Goal: Task Accomplishment & Management: Complete application form

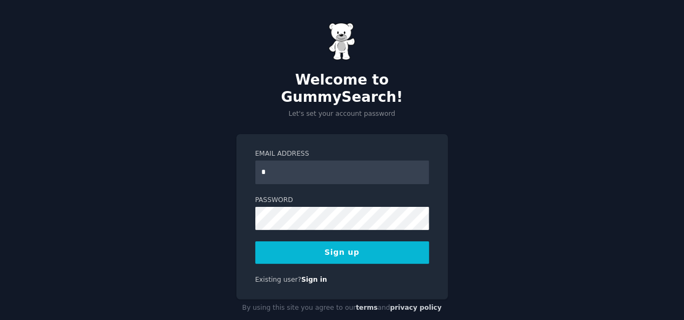
type input "**********"
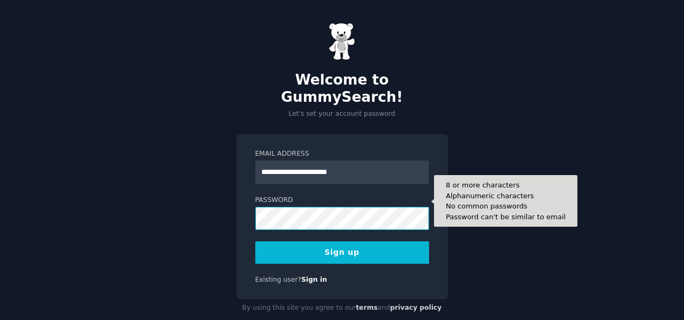
click at [255, 242] on button "Sign up" at bounding box center [342, 253] width 174 height 23
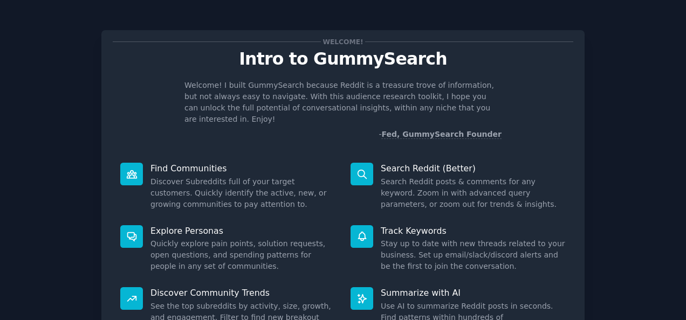
scroll to position [101, 0]
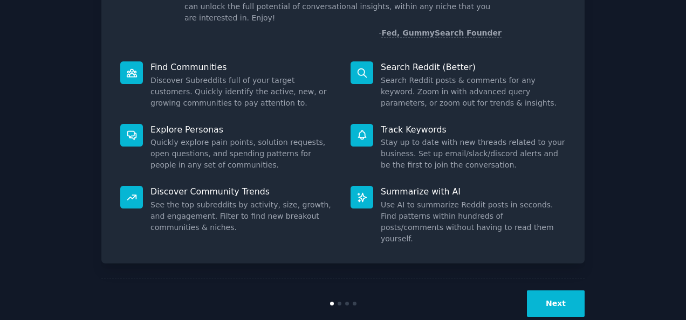
click at [538, 291] on button "Next" at bounding box center [556, 304] width 58 height 26
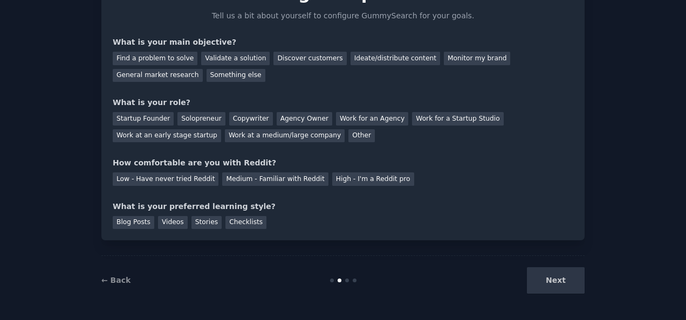
scroll to position [65, 0]
click at [538, 285] on div "Next" at bounding box center [504, 281] width 161 height 26
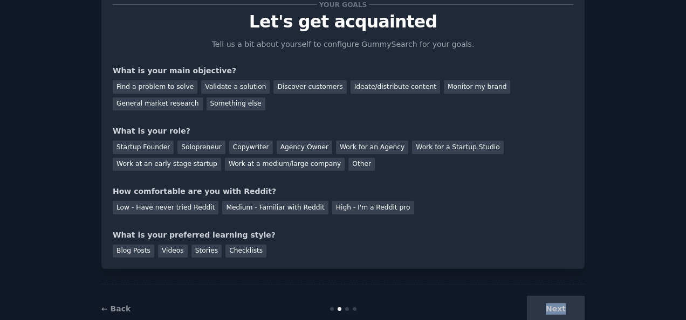
scroll to position [47, 0]
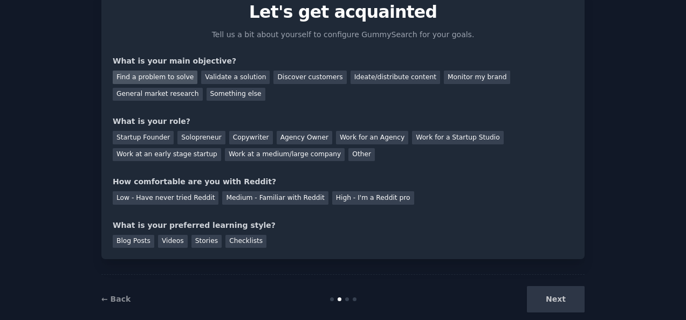
click at [181, 76] on div "Find a problem to solve" at bounding box center [155, 77] width 85 height 13
click at [217, 73] on div "Validate a solution" at bounding box center [235, 77] width 69 height 13
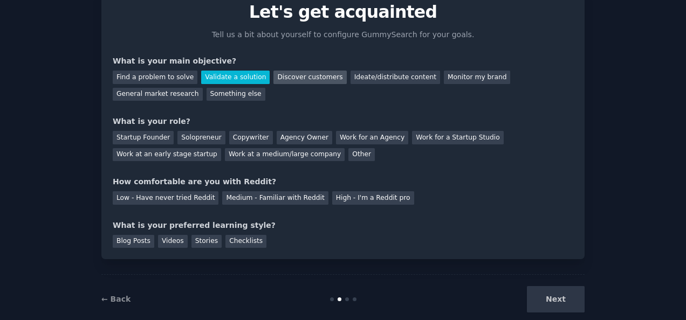
click at [274, 76] on div "Discover customers" at bounding box center [310, 77] width 73 height 13
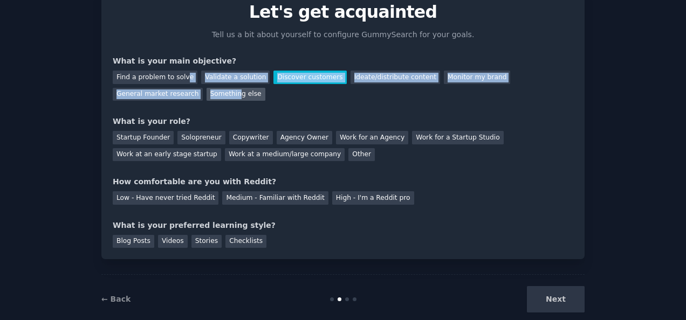
drag, startPoint x: 180, startPoint y: 85, endPoint x: 143, endPoint y: 94, distance: 37.8
click at [143, 94] on div "Find a problem to solve Validate a solution Discover customers Ideate/distribut…" at bounding box center [343, 84] width 461 height 34
click at [207, 94] on div "Something else" at bounding box center [236, 94] width 59 height 13
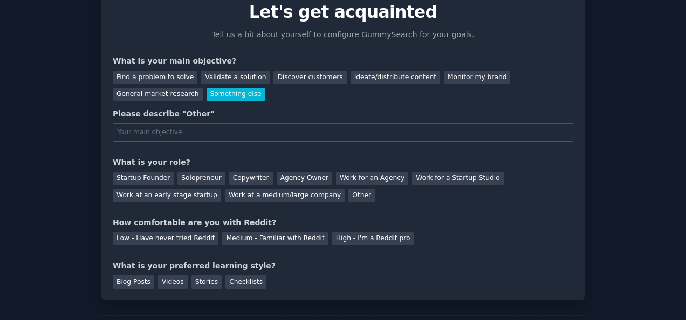
click at [224, 129] on input "text" at bounding box center [343, 133] width 461 height 18
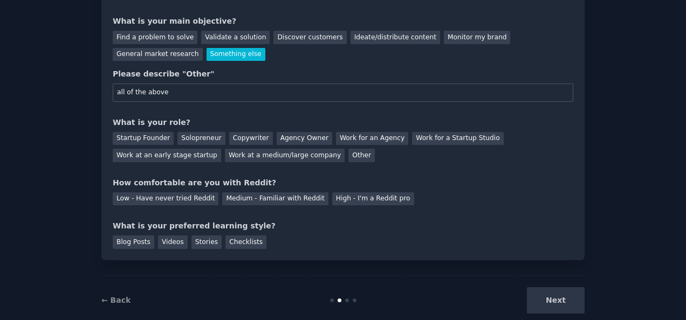
scroll to position [88, 0]
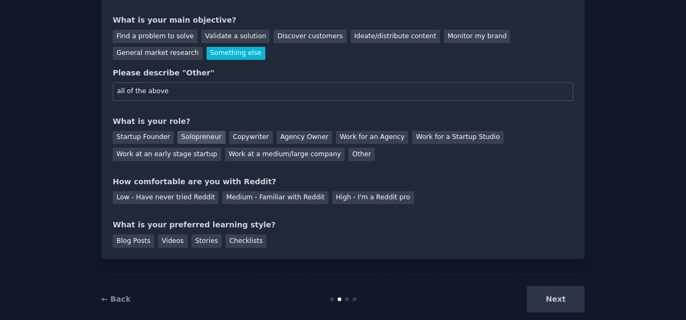
type input "all of the above"
click at [178, 135] on div "Solopreneur" at bounding box center [201, 137] width 47 height 13
click at [286, 196] on div "Medium - Familiar with Reddit" at bounding box center [275, 198] width 106 height 13
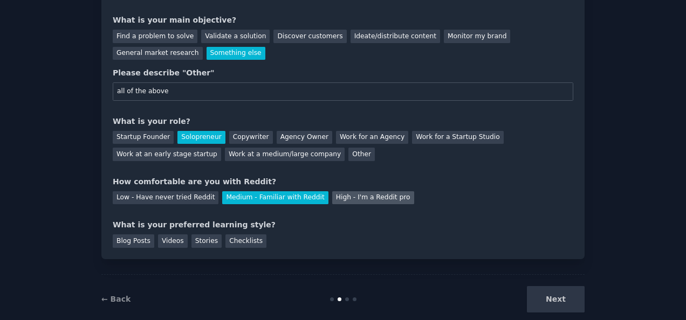
click at [340, 199] on div "High - I'm a Reddit pro" at bounding box center [373, 198] width 82 height 13
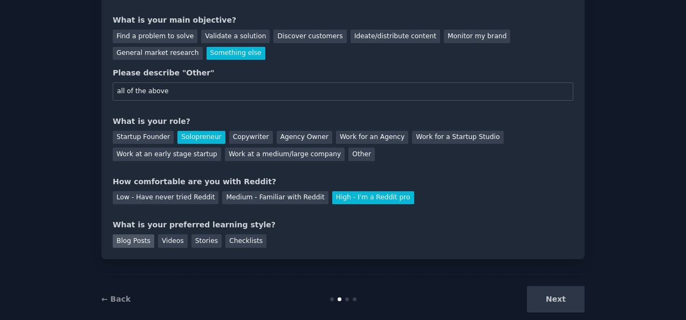
click at [127, 238] on div "Blog Posts" at bounding box center [134, 241] width 42 height 13
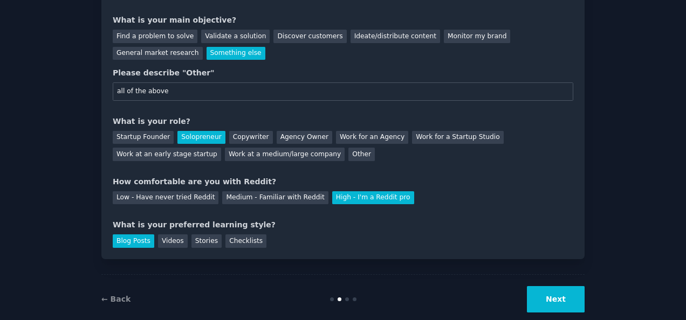
click at [553, 291] on button "Next" at bounding box center [556, 299] width 58 height 26
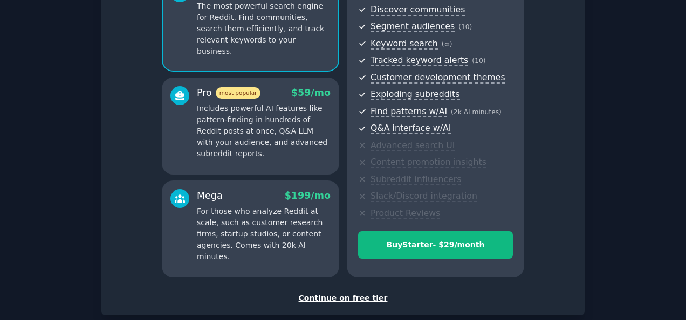
scroll to position [123, 0]
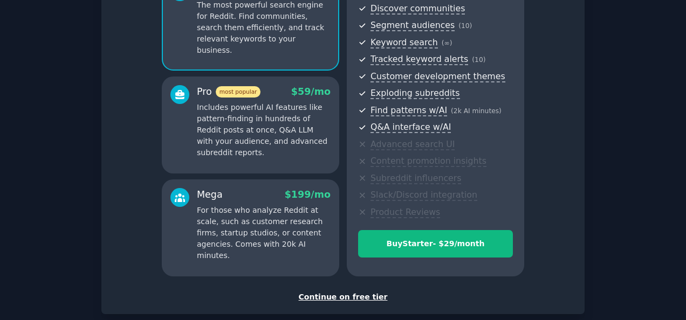
click at [336, 299] on div "Continue on free tier" at bounding box center [343, 297] width 461 height 11
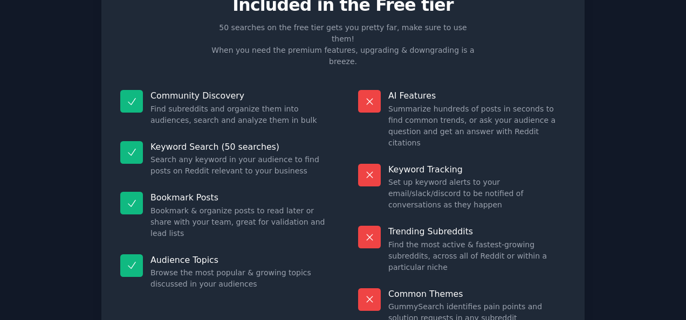
scroll to position [70, 0]
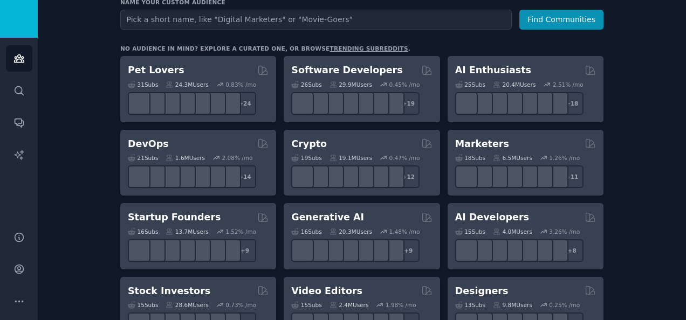
scroll to position [152, 0]
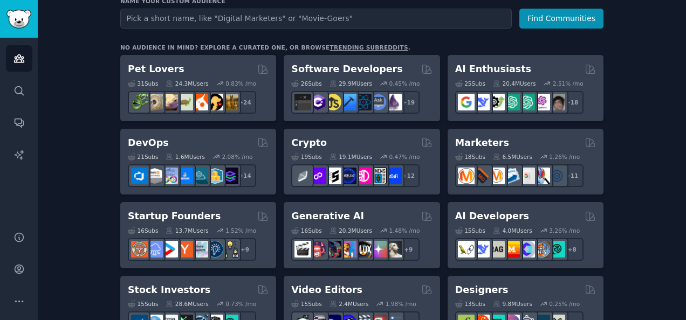
click at [330, 44] on link "trending subreddits" at bounding box center [369, 47] width 78 height 6
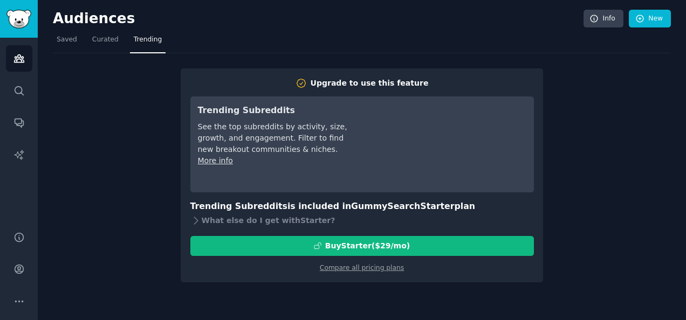
click at [451, 32] on nav "Saved Curated Trending" at bounding box center [362, 42] width 618 height 22
click at [92, 51] on link "Curated" at bounding box center [105, 42] width 34 height 22
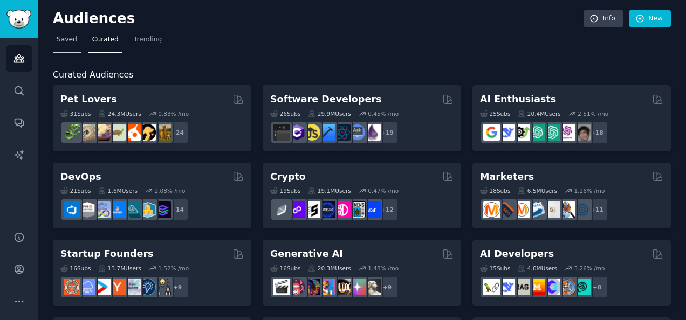
click at [66, 47] on link "Saved" at bounding box center [67, 42] width 28 height 22
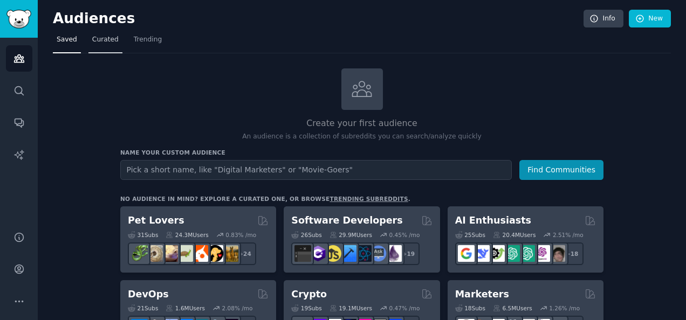
click at [107, 45] on link "Curated" at bounding box center [105, 42] width 34 height 22
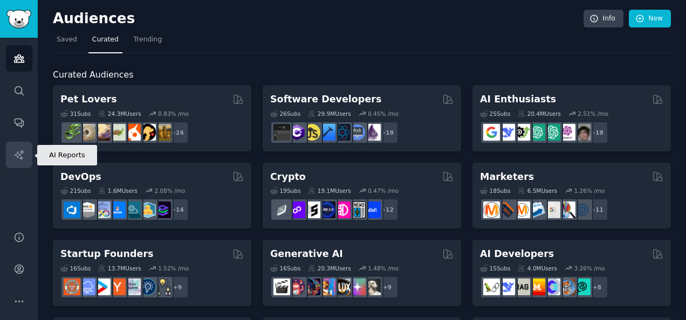
click at [22, 159] on icon "Sidebar" at bounding box center [18, 154] width 11 height 11
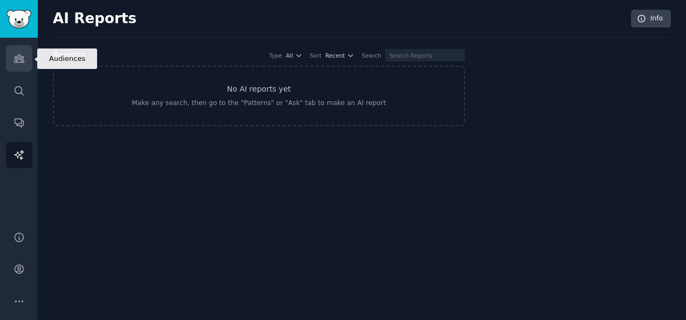
click at [17, 65] on link "Audiences" at bounding box center [19, 58] width 26 height 26
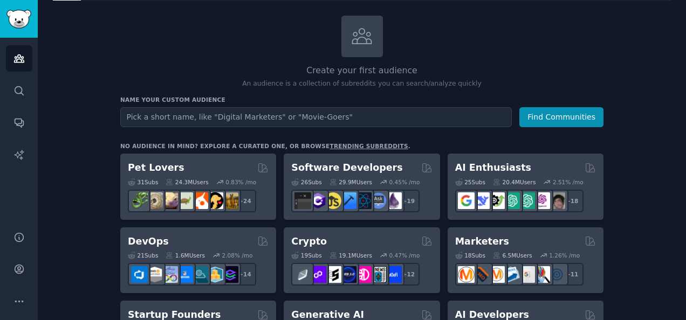
scroll to position [85, 0]
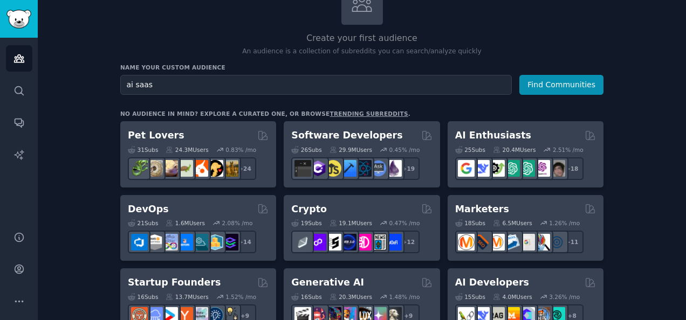
type input "ai saas"
click at [520, 75] on button "Find Communities" at bounding box center [562, 85] width 84 height 20
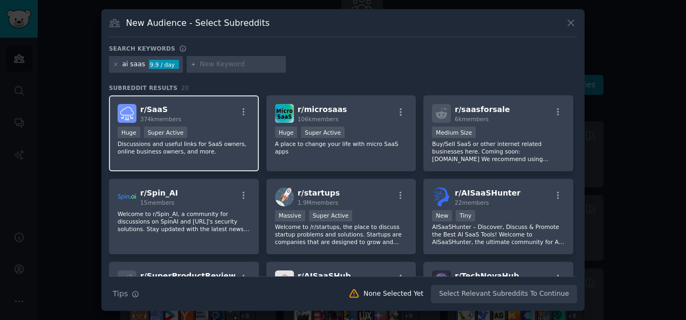
click at [204, 113] on div "r/ SaaS 374k members" at bounding box center [184, 113] width 133 height 19
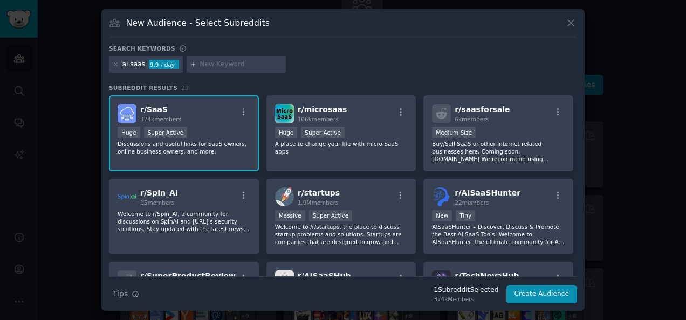
click at [204, 113] on div "r/ SaaS 374k members" at bounding box center [184, 113] width 133 height 19
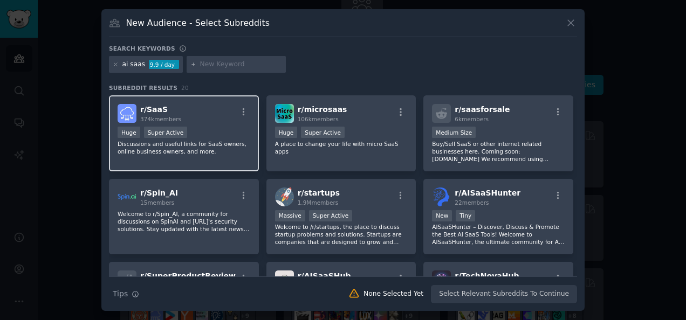
click at [226, 120] on div "r/ SaaS 374k members" at bounding box center [184, 113] width 133 height 19
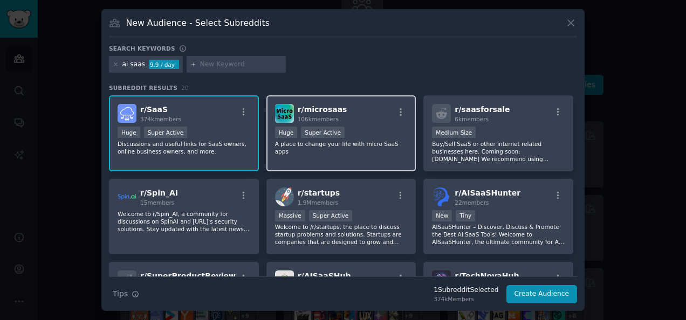
click at [366, 145] on p "A place to change your life with micro SaaS apps" at bounding box center [341, 147] width 133 height 15
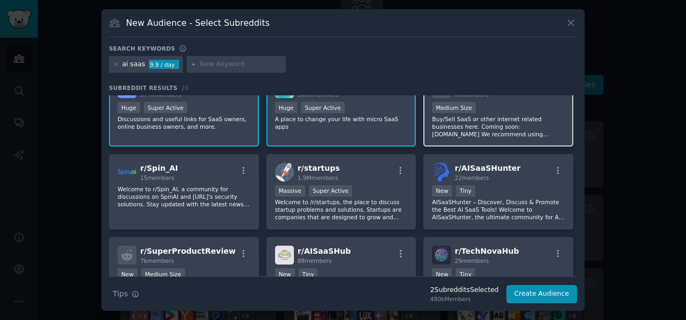
scroll to position [26, 0]
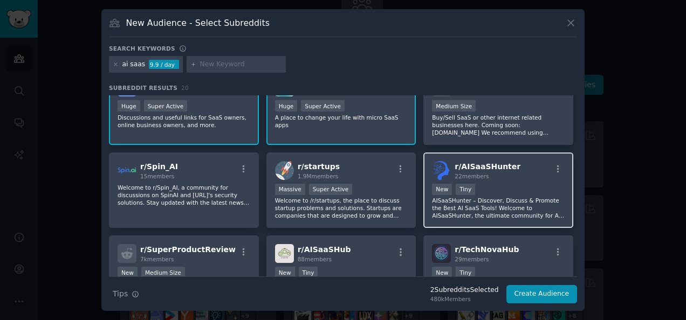
click at [501, 180] on div "r/ AISaaSHunter 22 members New Tiny AISaaSHunter – Discover, Discuss & Promote …" at bounding box center [499, 191] width 150 height 76
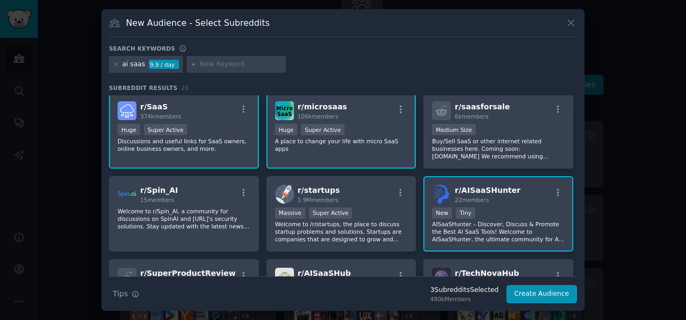
scroll to position [0, 0]
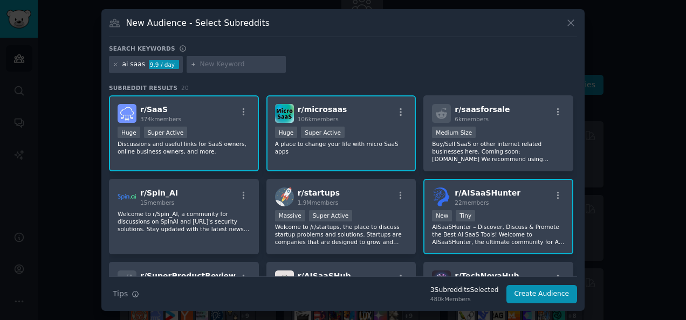
click at [495, 195] on span "r/ AISaaSHunter" at bounding box center [488, 193] width 66 height 9
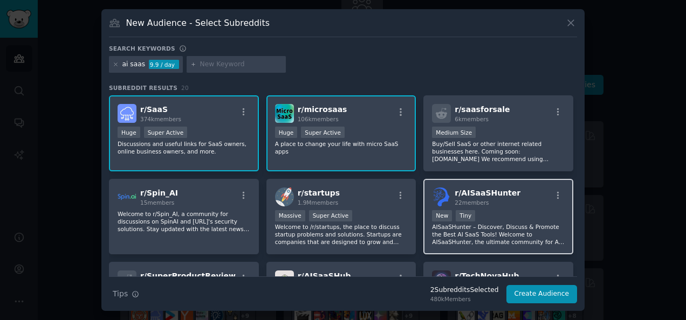
click at [513, 209] on div "r/ AISaaSHunter 22 members New Tiny AISaaSHunter – Discover, Discuss & Promote …" at bounding box center [499, 217] width 150 height 76
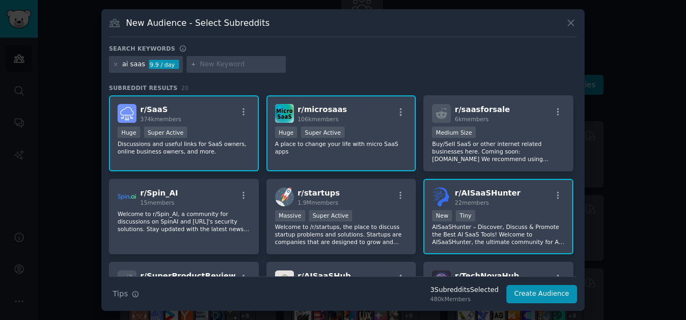
click at [514, 199] on div "r/ AISaaSHunter 22 members" at bounding box center [498, 197] width 133 height 19
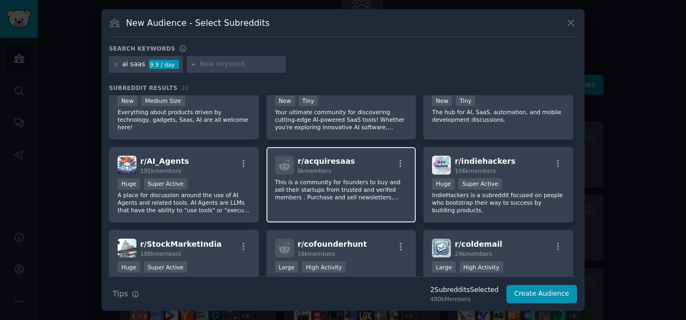
scroll to position [256, 0]
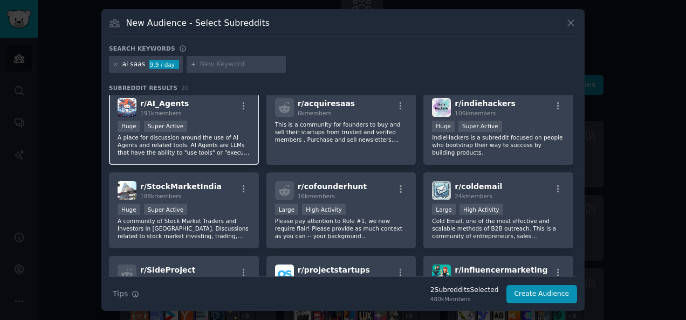
click at [222, 144] on p "A place for discussion around the use of AI Agents and related tools. AI Agents…" at bounding box center [184, 145] width 133 height 23
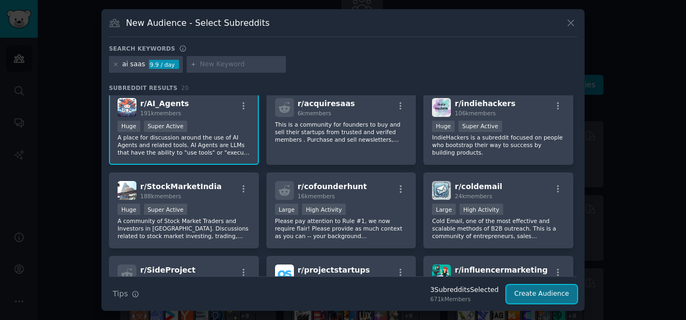
click at [540, 298] on button "Create Audience" at bounding box center [542, 294] width 71 height 18
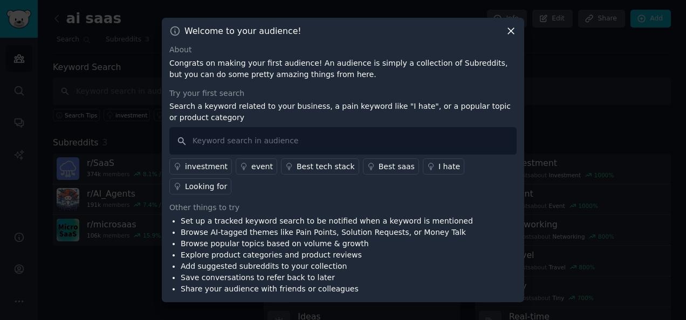
click at [508, 37] on icon at bounding box center [511, 30] width 11 height 11
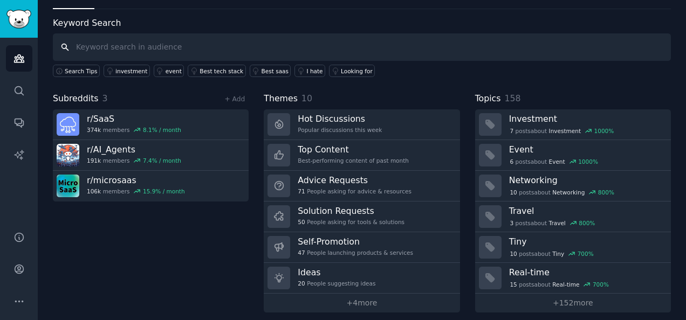
scroll to position [49, 0]
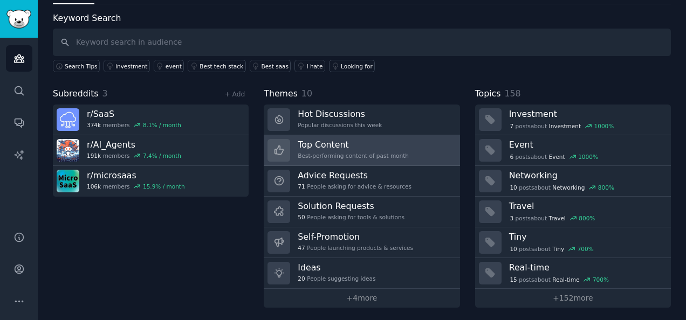
click at [348, 139] on h3 "Top Content" at bounding box center [353, 144] width 111 height 11
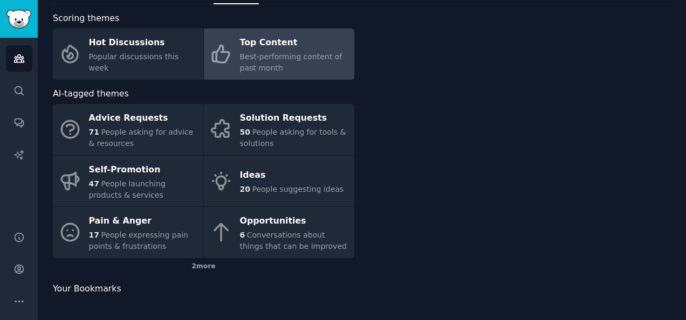
click at [348, 139] on link "Solution Requests 50 People asking for tools & solutions" at bounding box center [279, 129] width 151 height 51
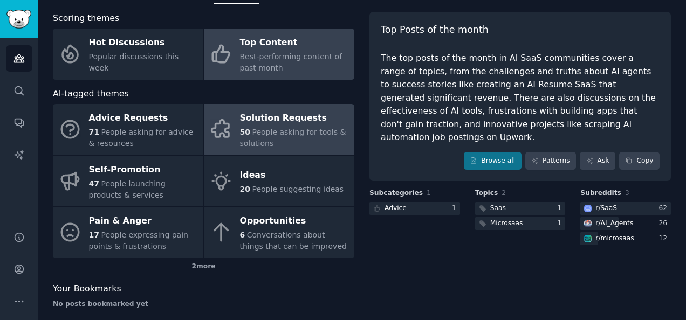
click at [269, 124] on div "Solution Requests" at bounding box center [294, 118] width 109 height 17
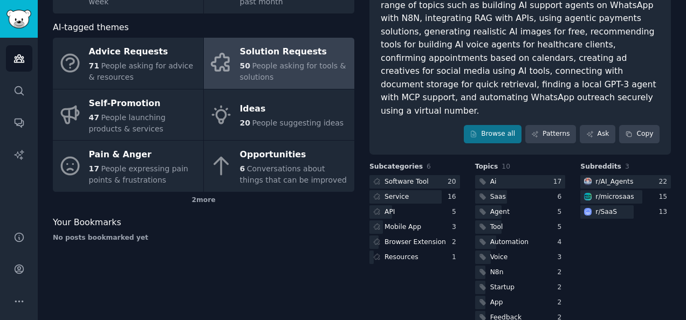
scroll to position [122, 0]
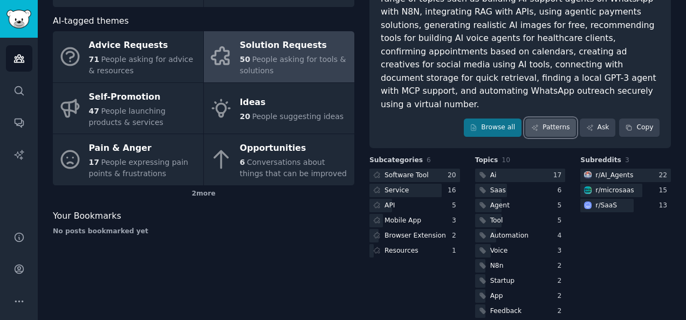
click at [549, 119] on link "Patterns" at bounding box center [551, 128] width 51 height 18
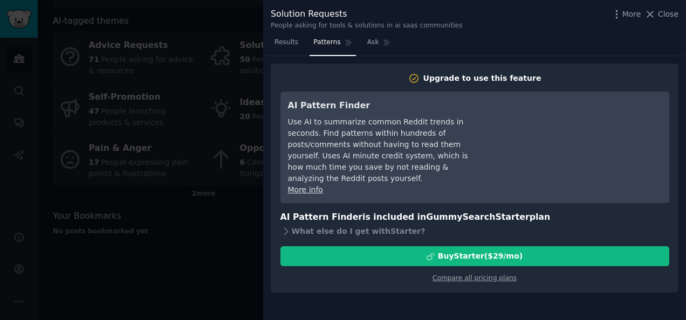
click at [170, 269] on div at bounding box center [343, 160] width 686 height 320
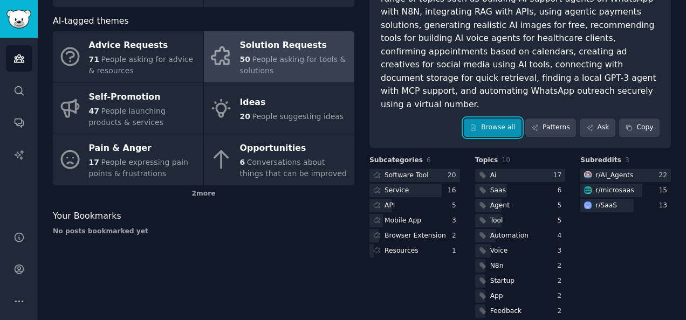
click at [501, 119] on link "Browse all" at bounding box center [493, 128] width 58 height 18
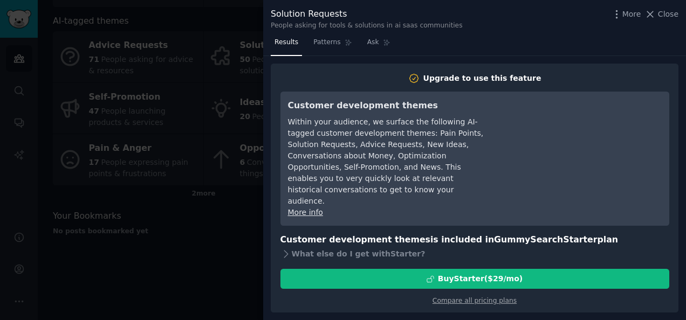
click at [103, 237] on div at bounding box center [343, 160] width 686 height 320
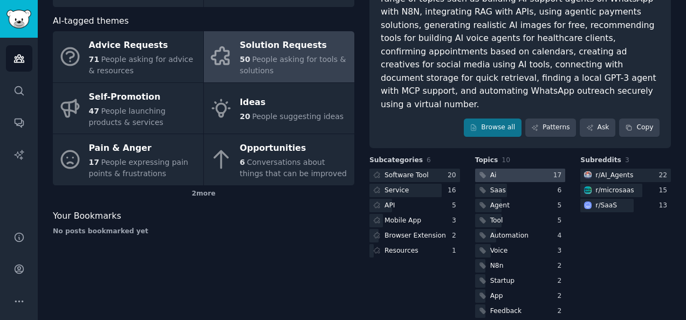
click at [510, 169] on div at bounding box center [520, 175] width 91 height 13
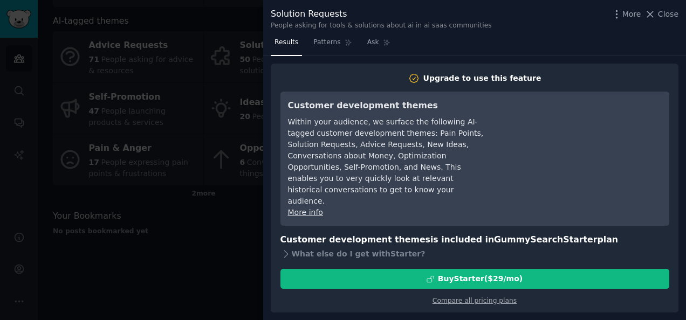
click at [162, 273] on div at bounding box center [343, 160] width 686 height 320
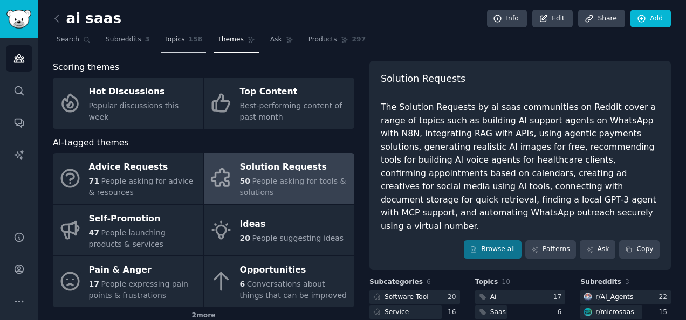
click at [177, 49] on link "Topics 158" at bounding box center [183, 42] width 45 height 22
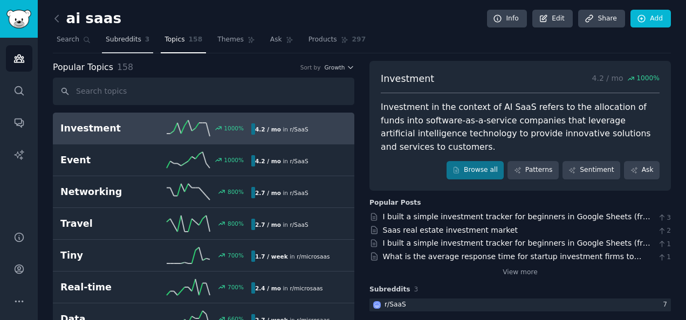
click at [123, 44] on span "Subreddits" at bounding box center [124, 40] width 36 height 10
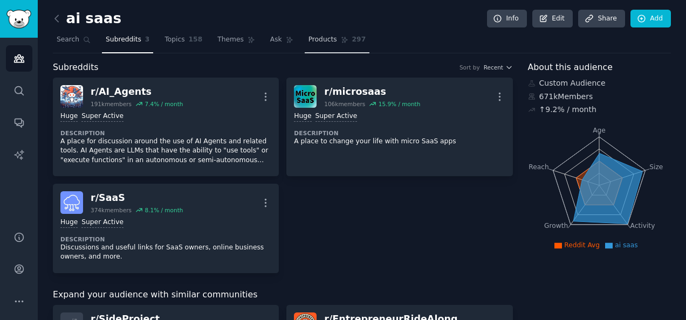
click at [311, 39] on span "Products" at bounding box center [323, 40] width 29 height 10
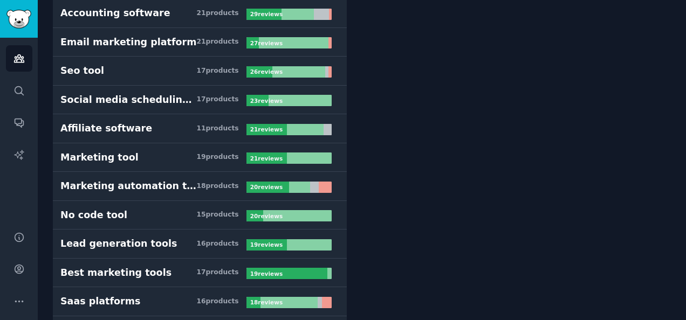
scroll to position [437, 0]
